Goal: Information Seeking & Learning: Learn about a topic

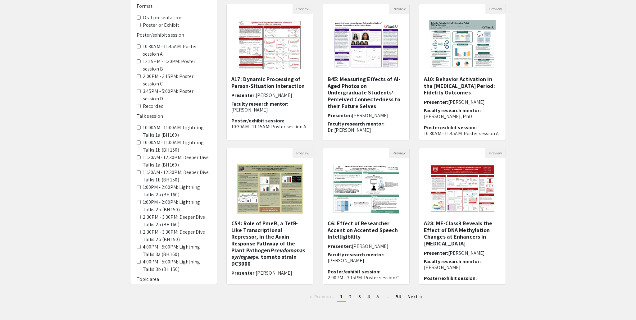
scroll to position [69, 0]
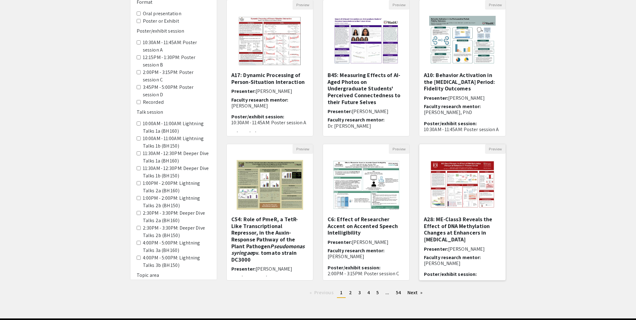
click at [442, 232] on h5 "A28: ME-Class3 Reveals the Effect of DNA Methylation Changes at Enhancers in [M…" at bounding box center [462, 229] width 77 height 27
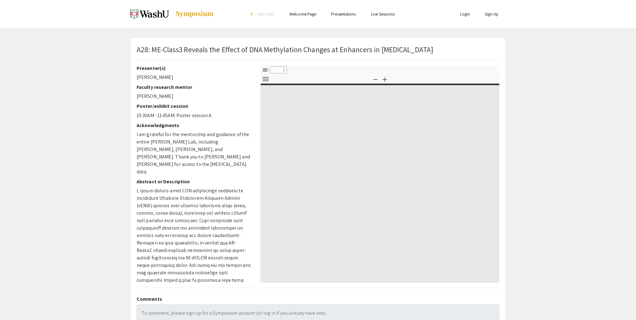
select select "custom"
type input "0"
select select "custom"
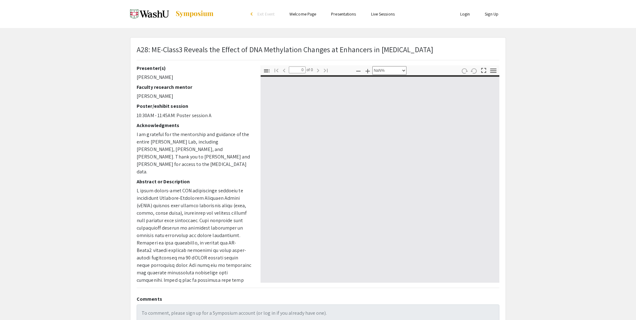
type input "1"
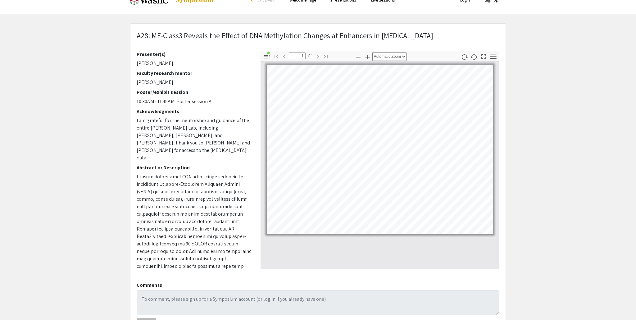
scroll to position [9, 0]
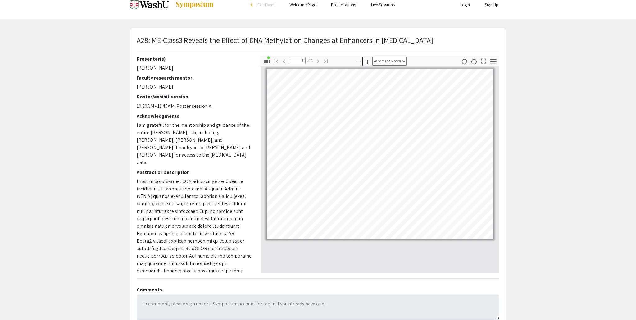
click at [370, 62] on icon "button" at bounding box center [367, 61] width 7 height 7
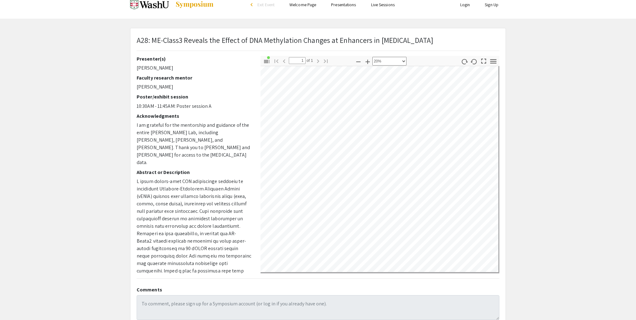
scroll to position [13, 51]
click at [370, 64] on icon "button" at bounding box center [367, 61] width 7 height 7
select select "custom"
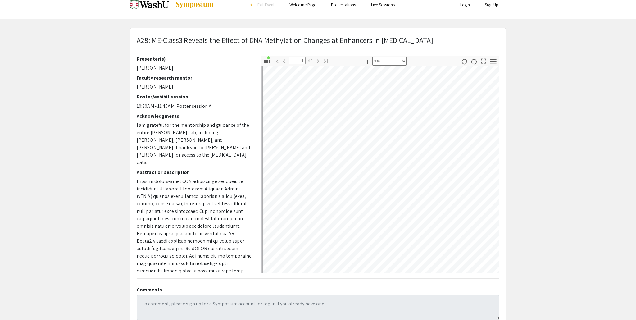
scroll to position [65, 0]
click at [498, 162] on div at bounding box center [380, 169] width 239 height 207
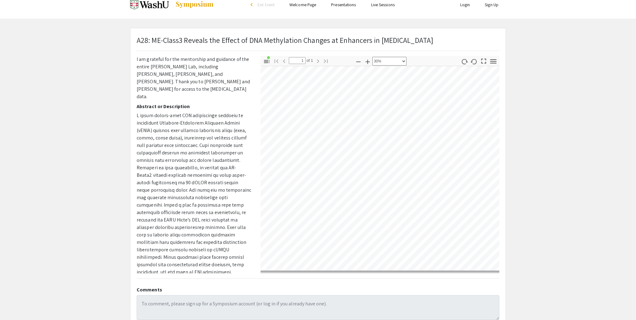
scroll to position [121, 196]
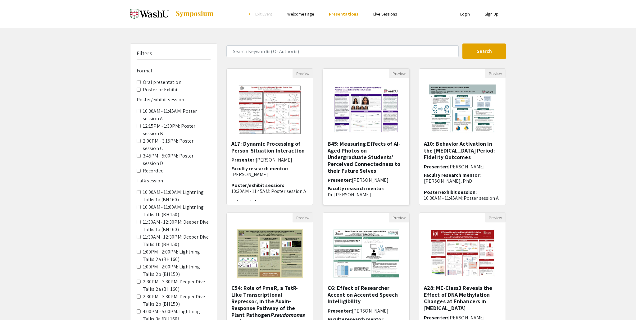
scroll to position [92, 0]
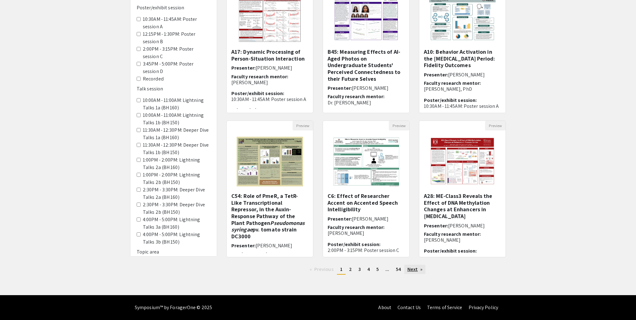
click at [412, 270] on link "Next page" at bounding box center [415, 269] width 21 height 9
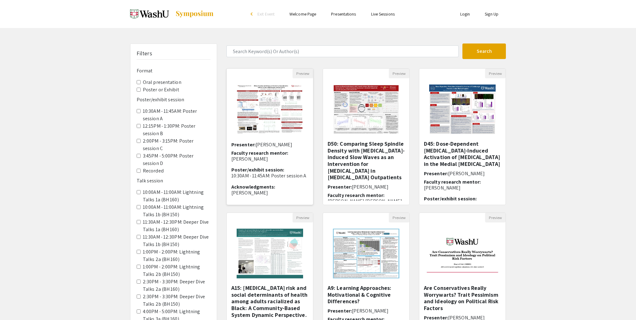
click at [266, 150] on span "Faculty research mentor:" at bounding box center [260, 153] width 57 height 7
select select "custom"
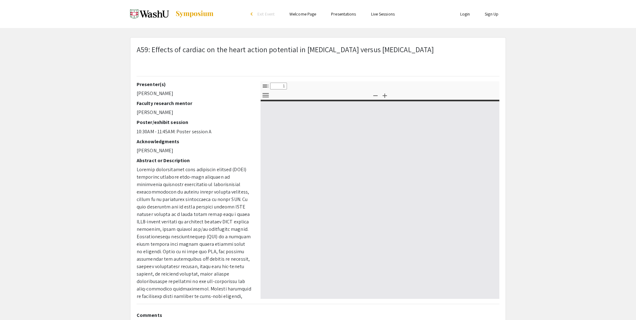
type input "0"
select select "custom"
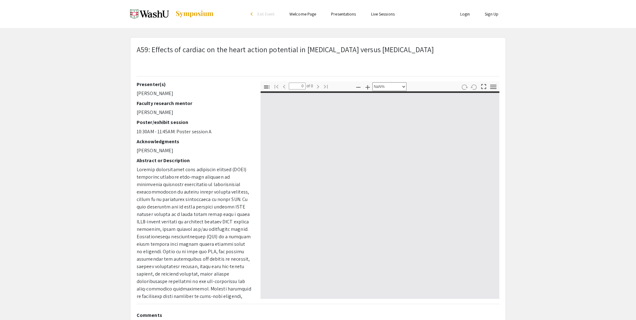
type input "1"
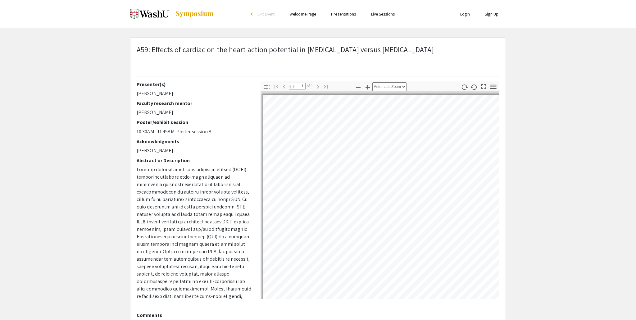
select select "auto"
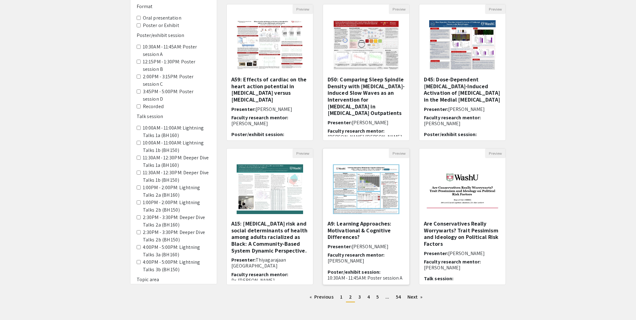
scroll to position [92, 0]
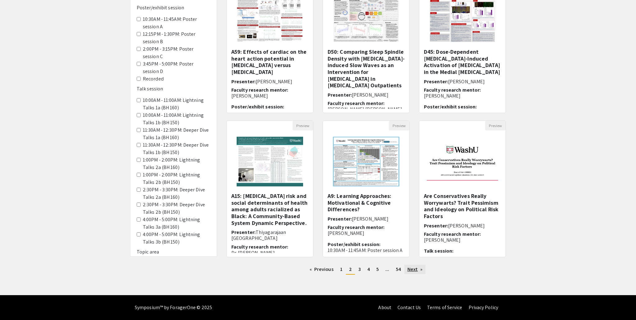
click at [413, 271] on link "Next page" at bounding box center [415, 269] width 21 height 9
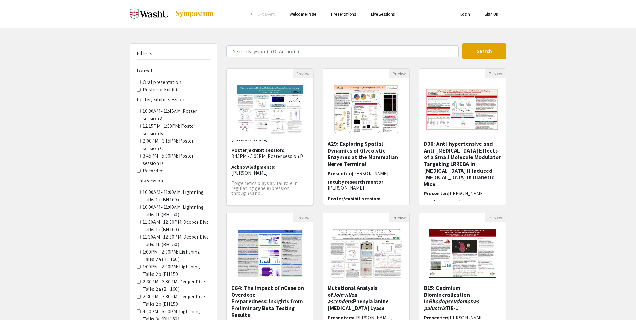
scroll to position [92, 0]
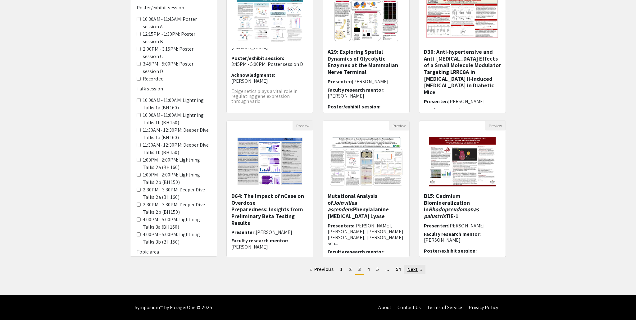
click at [417, 271] on link "Next page" at bounding box center [415, 269] width 21 height 9
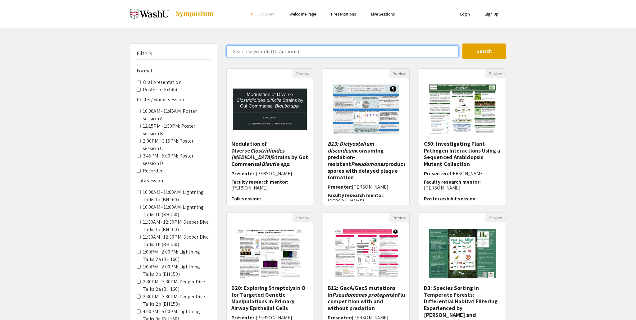
click at [300, 48] on input "Search Keyword(s) Or Author(s)" at bounding box center [343, 51] width 232 height 12
type input "ethan li"
click at [463, 44] on button "Search" at bounding box center [485, 52] width 44 height 16
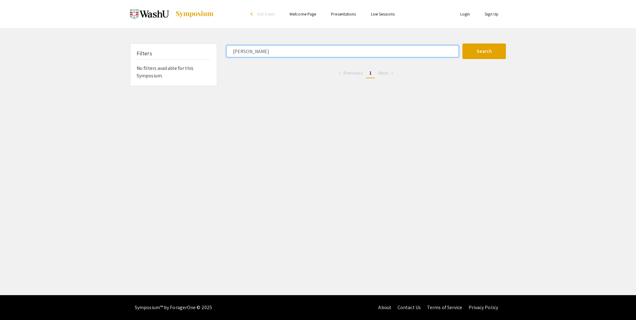
drag, startPoint x: 264, startPoint y: 48, endPoint x: 98, endPoint y: 36, distance: 167.0
click at [118, 46] on div "Filters No filters available for this Symposium. ethan li Search 0 Results foun…" at bounding box center [318, 65] width 636 height 43
type input "chanah park"
click at [463, 44] on button "Search" at bounding box center [485, 52] width 44 height 16
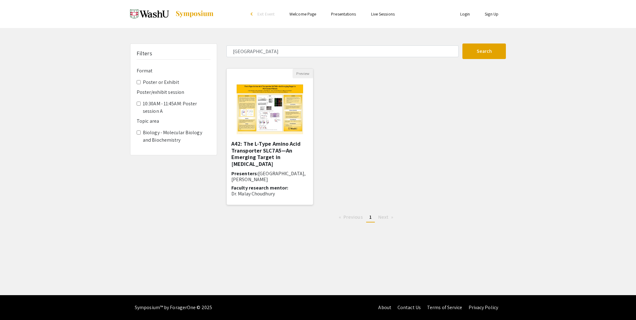
click at [255, 102] on img "Open Presentation <p>A42: The L-Type Amino Acid Transporter SLC7A5—An Emerging …" at bounding box center [270, 109] width 79 height 62
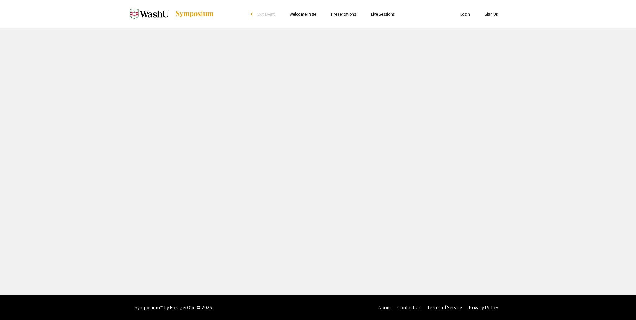
select select "custom"
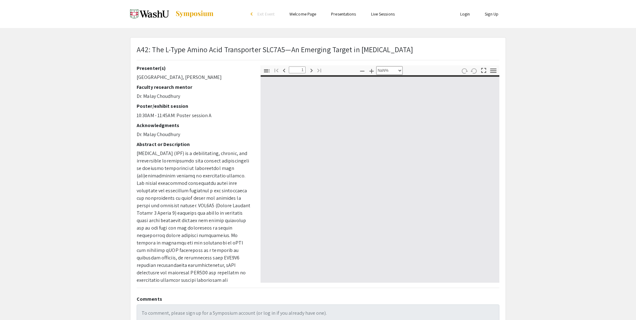
type input "0"
select select "custom"
type input "1"
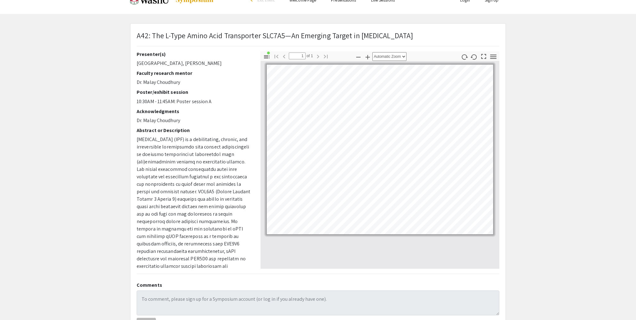
scroll to position [18, 0]
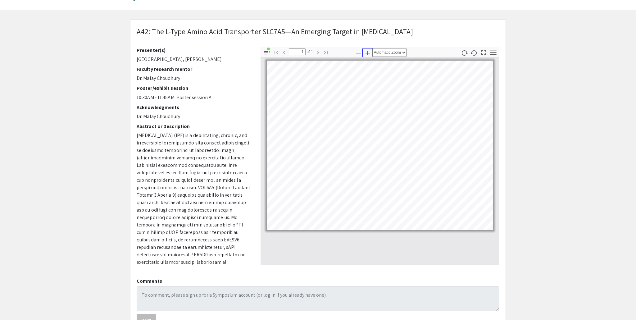
click at [369, 53] on icon "button" at bounding box center [367, 52] width 7 height 7
select select "custom"
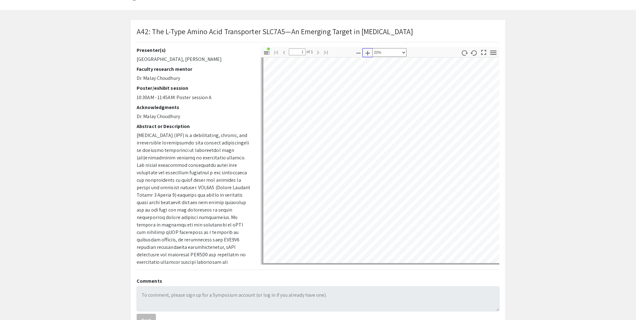
scroll to position [0, 0]
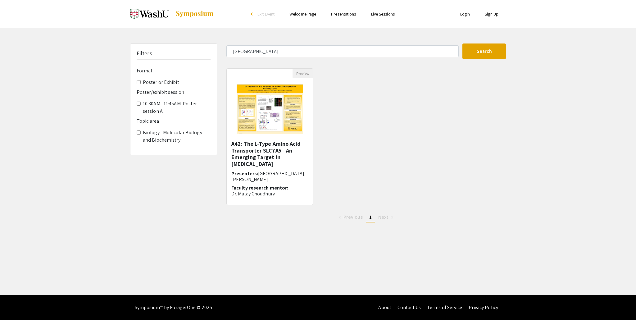
click at [172, 133] on label "Biology - Molecular Biology and Biochemistry" at bounding box center [177, 136] width 68 height 15
click at [141, 133] on Biochemistry "Biology - Molecular Biology and Biochemistry" at bounding box center [139, 133] width 4 height 4
click at [172, 133] on label "Biology - Molecular Biology and Biochemistry" at bounding box center [177, 136] width 68 height 15
click at [141, 133] on Biochemistry "Biology - Molecular Biology and Biochemistry" at bounding box center [139, 133] width 4 height 4
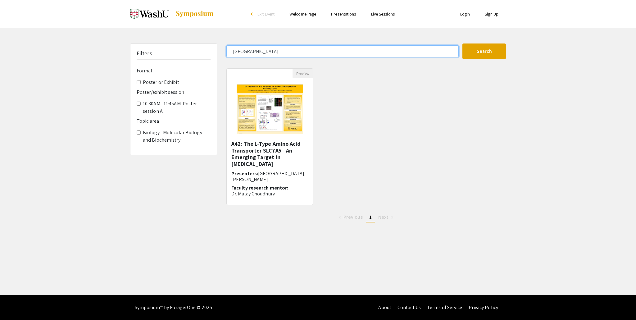
drag, startPoint x: 385, startPoint y: 52, endPoint x: 179, endPoint y: 59, distance: 206.5
click at [181, 59] on div "Filters Format Poster or Exhibit Poster/exhibit session 10:30AM - 11:45AM: Post…" at bounding box center [318, 136] width 385 height 184
type input "c"
click at [463, 44] on button "Search" at bounding box center [485, 52] width 44 height 16
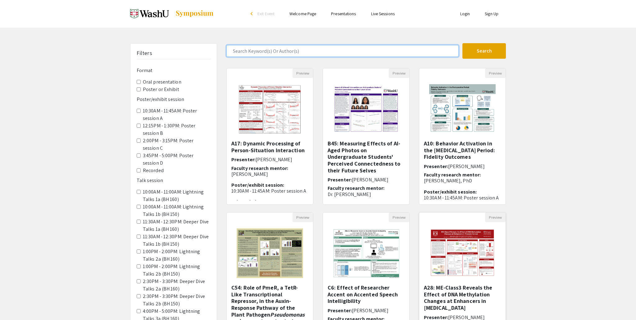
scroll to position [92, 0]
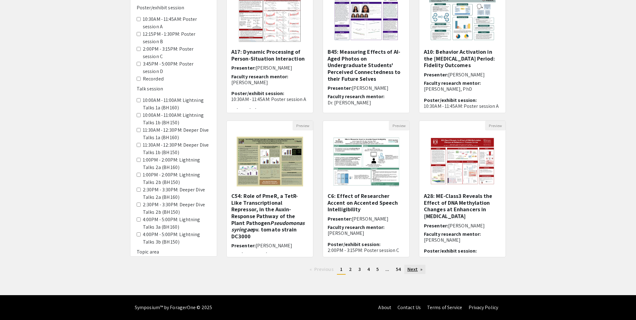
click at [415, 272] on link "Next page" at bounding box center [415, 269] width 21 height 9
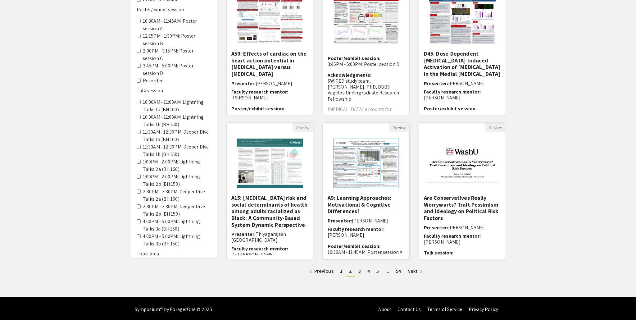
scroll to position [92, 0]
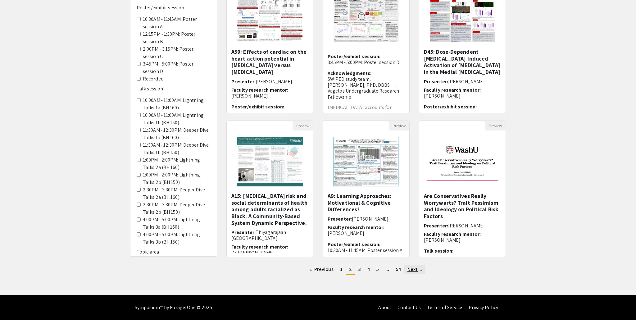
click at [415, 270] on link "Next page" at bounding box center [415, 269] width 21 height 9
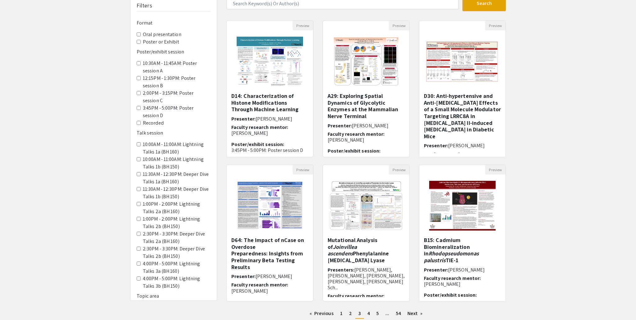
scroll to position [92, 0]
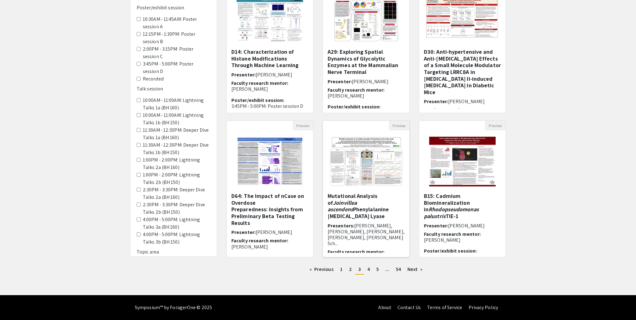
click at [358, 181] on img at bounding box center [366, 162] width 86 height 62
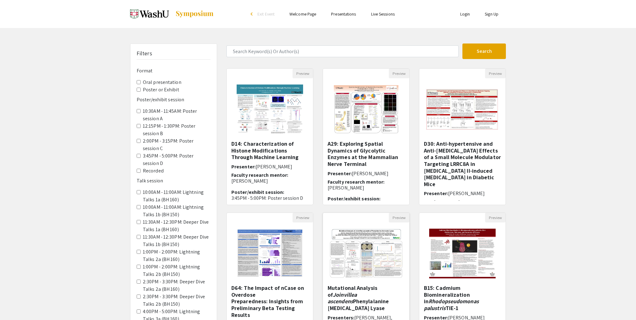
select select "custom"
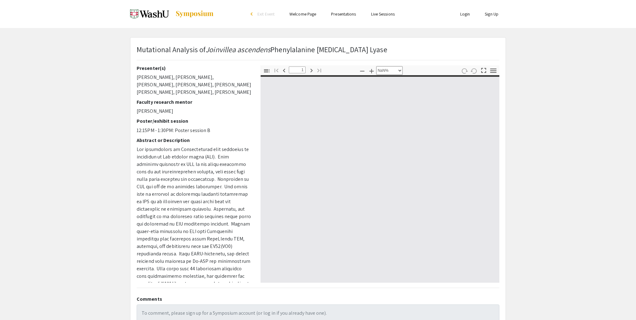
type input "0"
select select "auto"
type input "1"
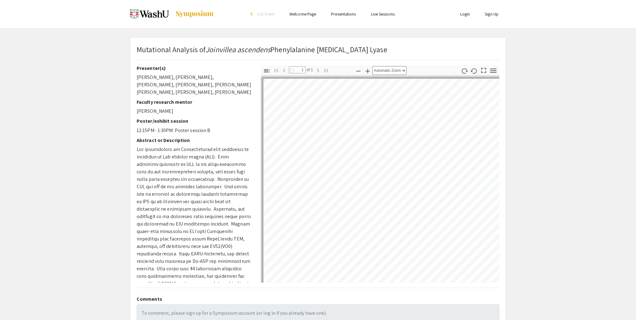
select select "auto"
